Goal: Task Accomplishment & Management: Complete application form

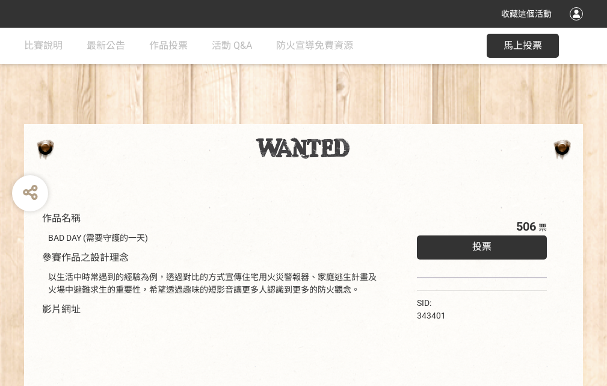
click at [578, 25] on div "收藏這個活動" at bounding box center [303, 14] width 607 height 28
click at [376, 119] on div "作品名稱 BAD DAY (需要守護的一天) 參賽作品之設計理念 以生活中時常遇到的經驗為例，透過對比的方式宣傳住宅用火災警報器、家庭逃生計畫及火場中避難求生…" at bounding box center [303, 281] width 607 height 506
click at [479, 244] on span "投票" at bounding box center [481, 246] width 19 height 11
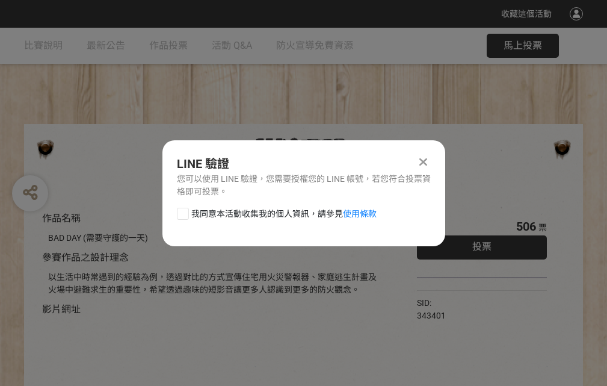
click at [182, 211] on div at bounding box center [183, 214] width 12 height 12
checkbox input "true"
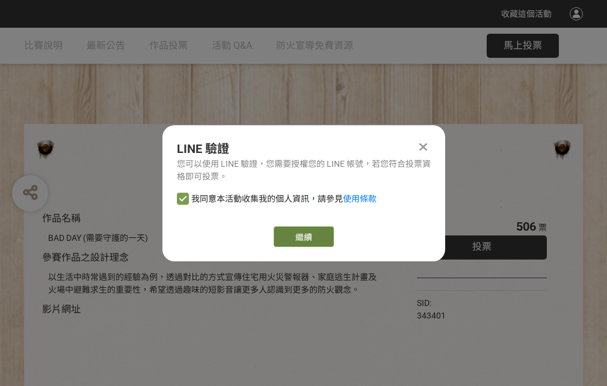
click at [303, 236] on link "繼續" at bounding box center [304, 236] width 60 height 20
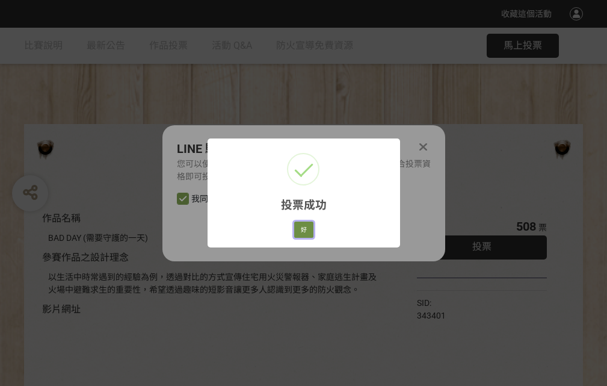
click at [300, 227] on button "好" at bounding box center [303, 229] width 19 height 17
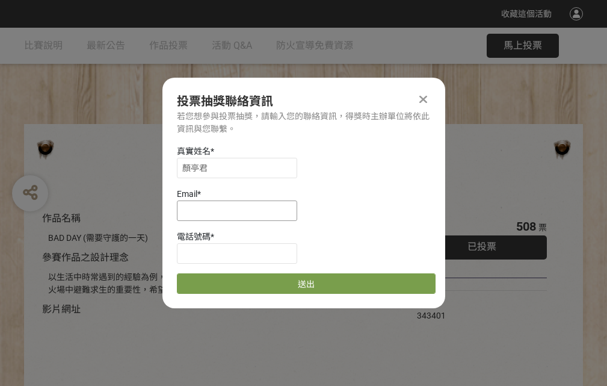
click at [241, 210] on input at bounding box center [237, 210] width 120 height 20
type input "[EMAIL_ADDRESS][DOMAIN_NAME]"
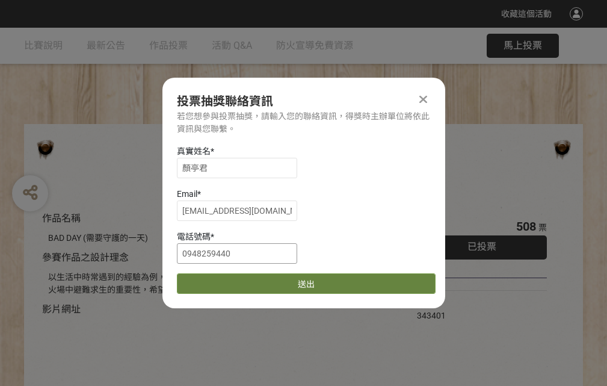
type input "0948259440"
click at [211, 279] on button "送出" at bounding box center [306, 283] width 259 height 20
